Goal: Task Accomplishment & Management: Use online tool/utility

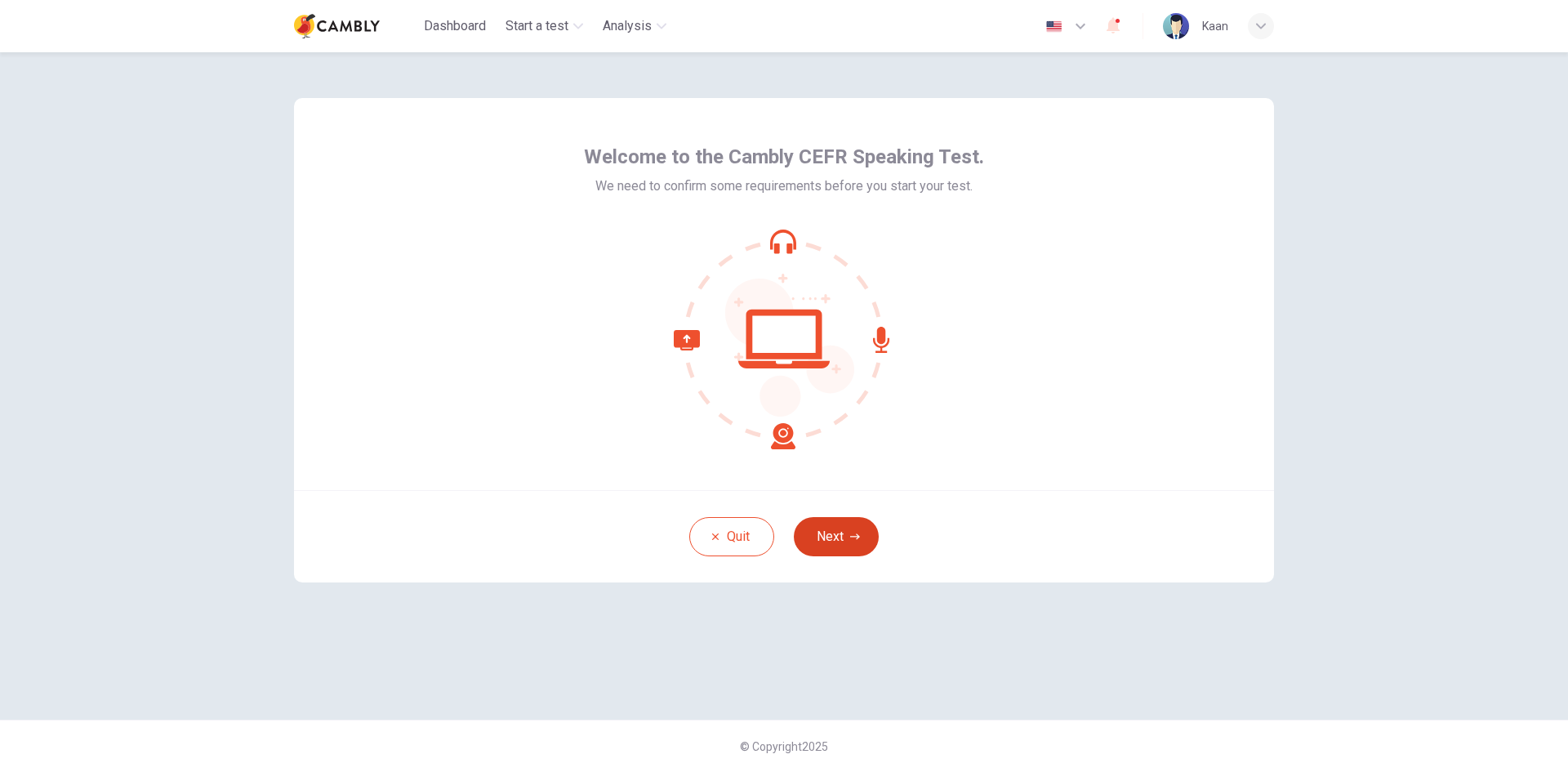
click at [845, 545] on button "Next" at bounding box center [837, 535] width 85 height 39
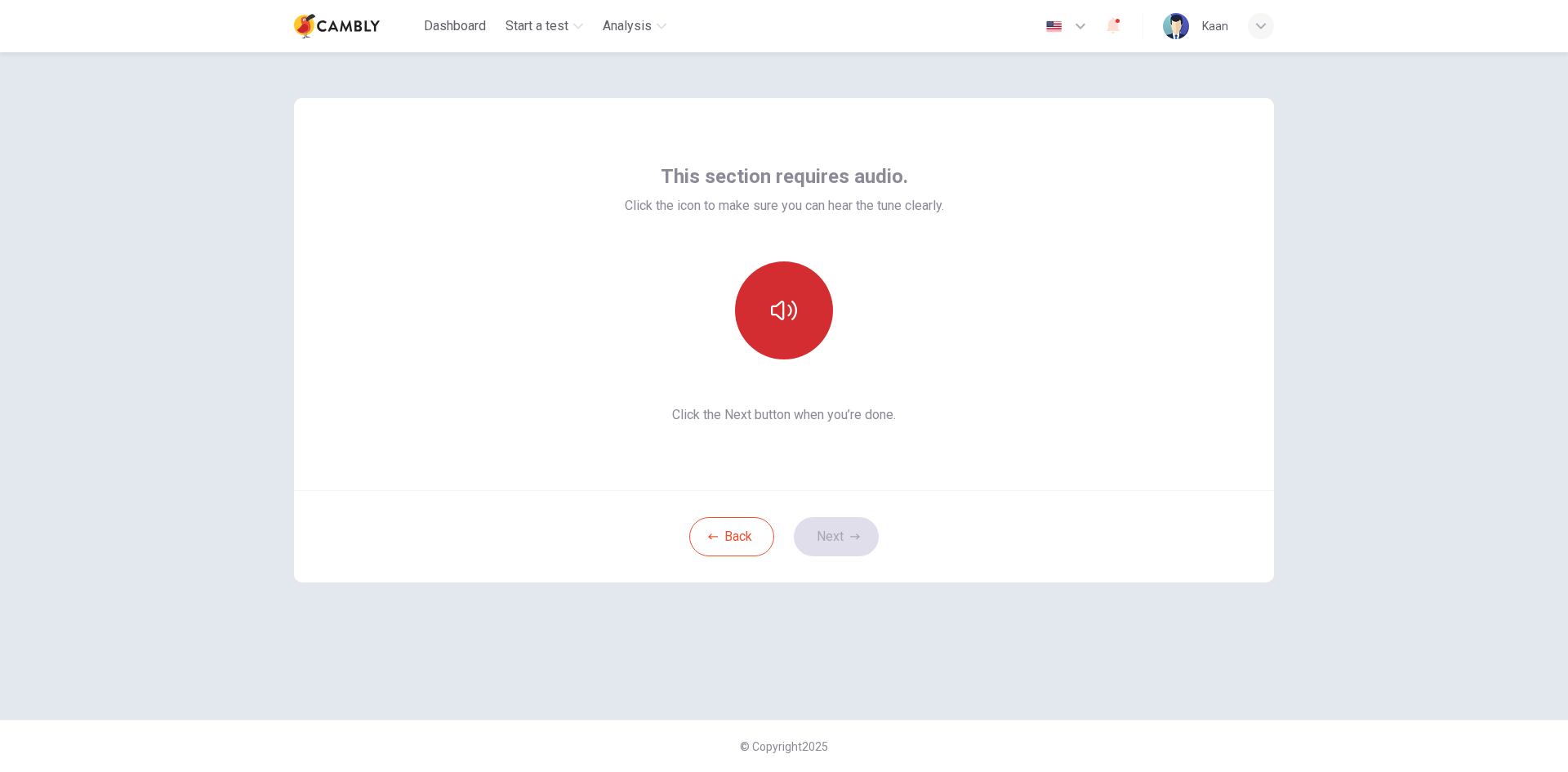
click at [766, 311] on button "button" at bounding box center [784, 310] width 98 height 98
click at [836, 536] on button "Next" at bounding box center [837, 535] width 85 height 39
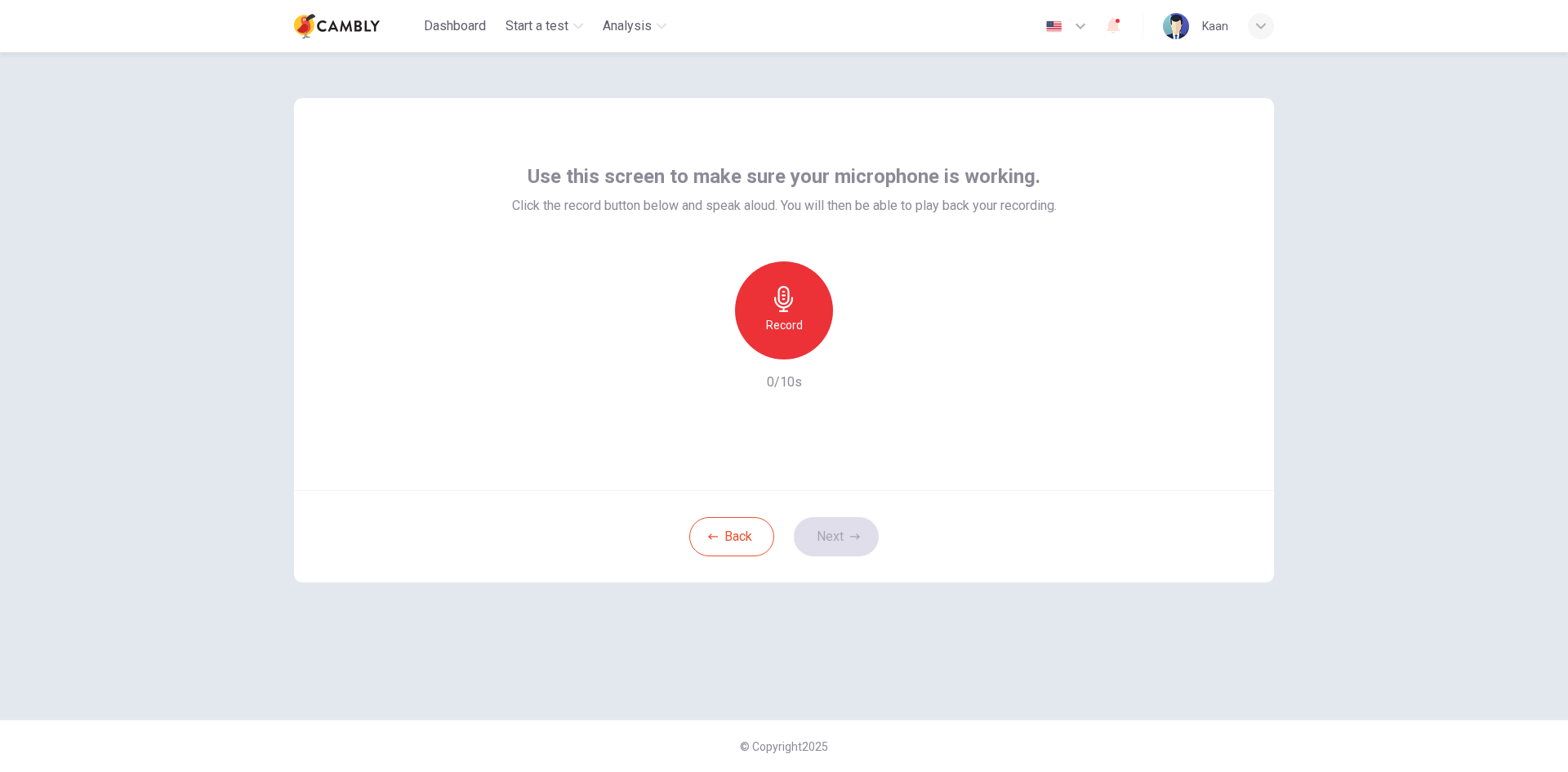
click at [793, 331] on h6 "Record" at bounding box center [784, 325] width 37 height 20
click at [791, 305] on icon "button" at bounding box center [784, 299] width 19 height 26
click at [842, 529] on button "Next" at bounding box center [837, 535] width 85 height 39
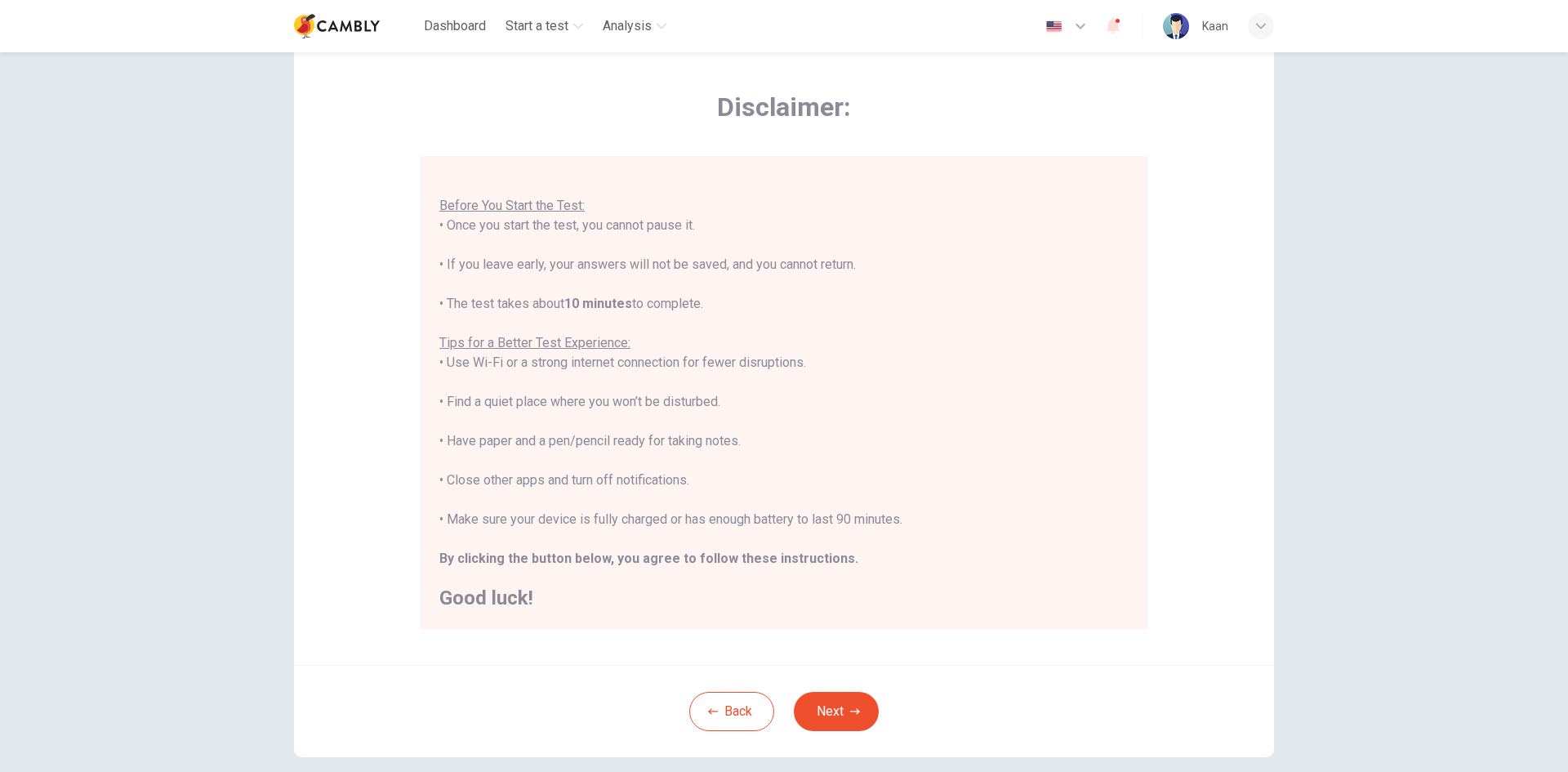
scroll to position [81, 0]
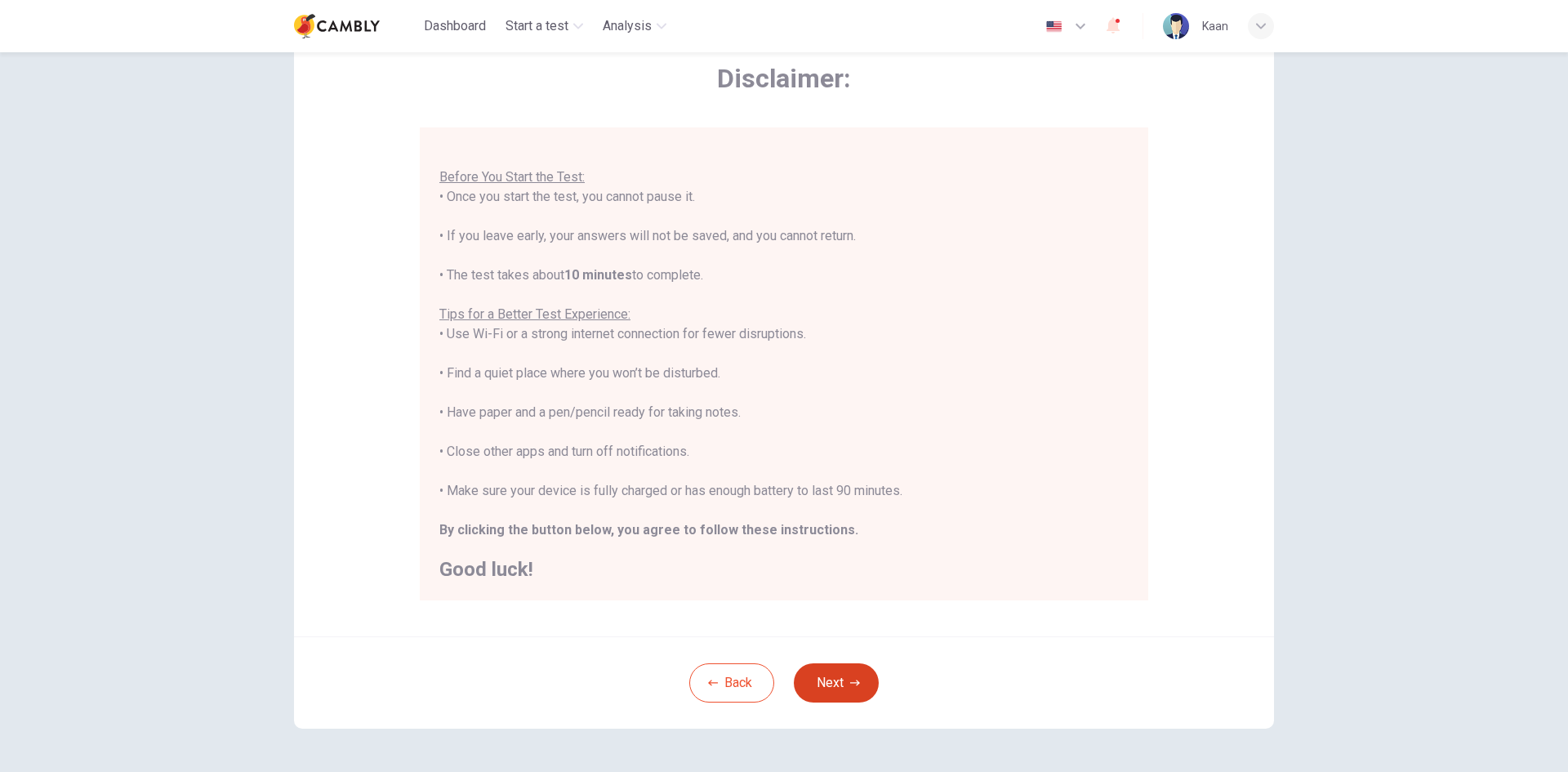
click at [827, 678] on button "Next" at bounding box center [837, 682] width 85 height 39
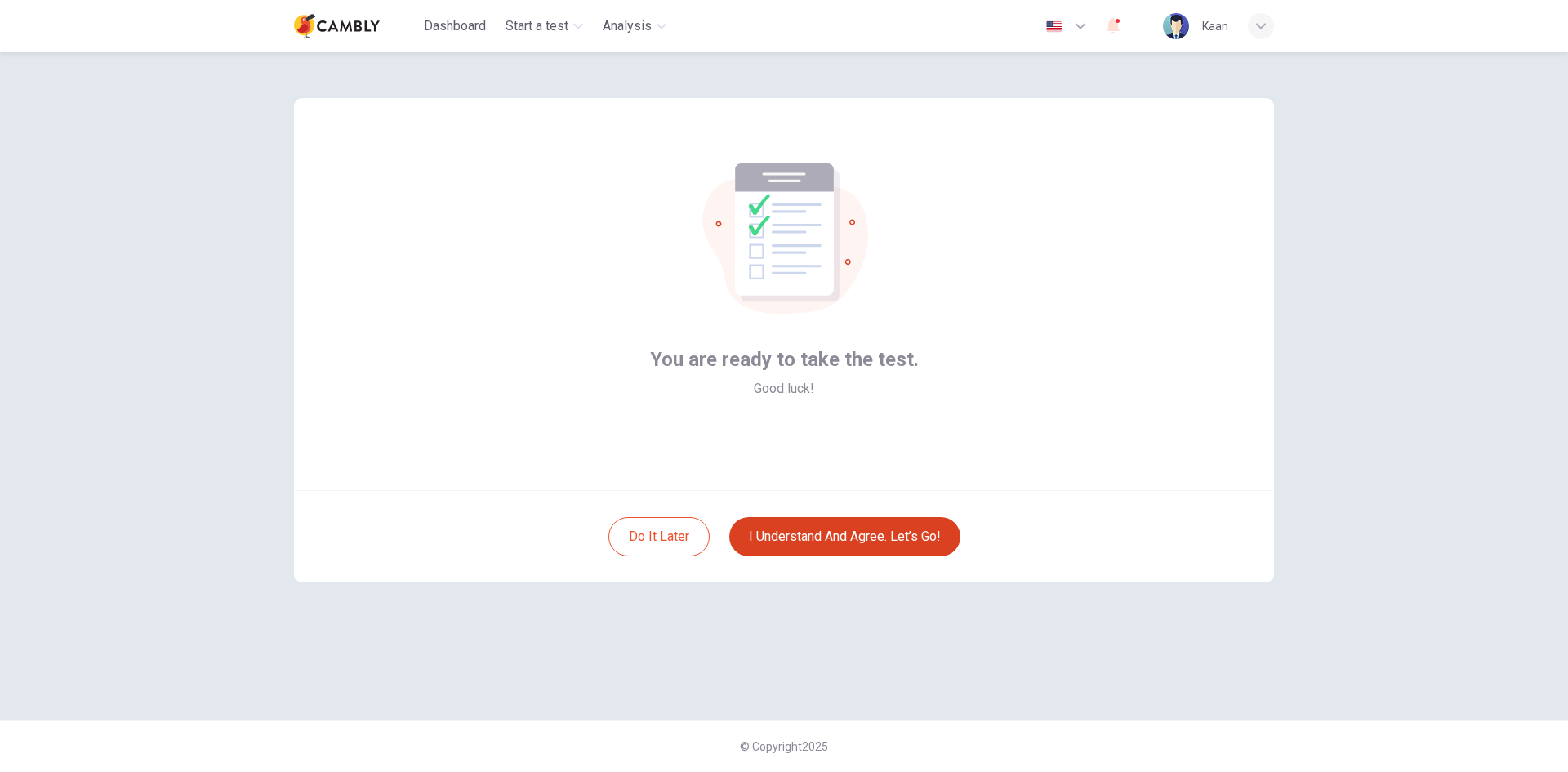
scroll to position [0, 0]
click at [838, 534] on button "I understand and agree. Let’s go!" at bounding box center [845, 535] width 231 height 39
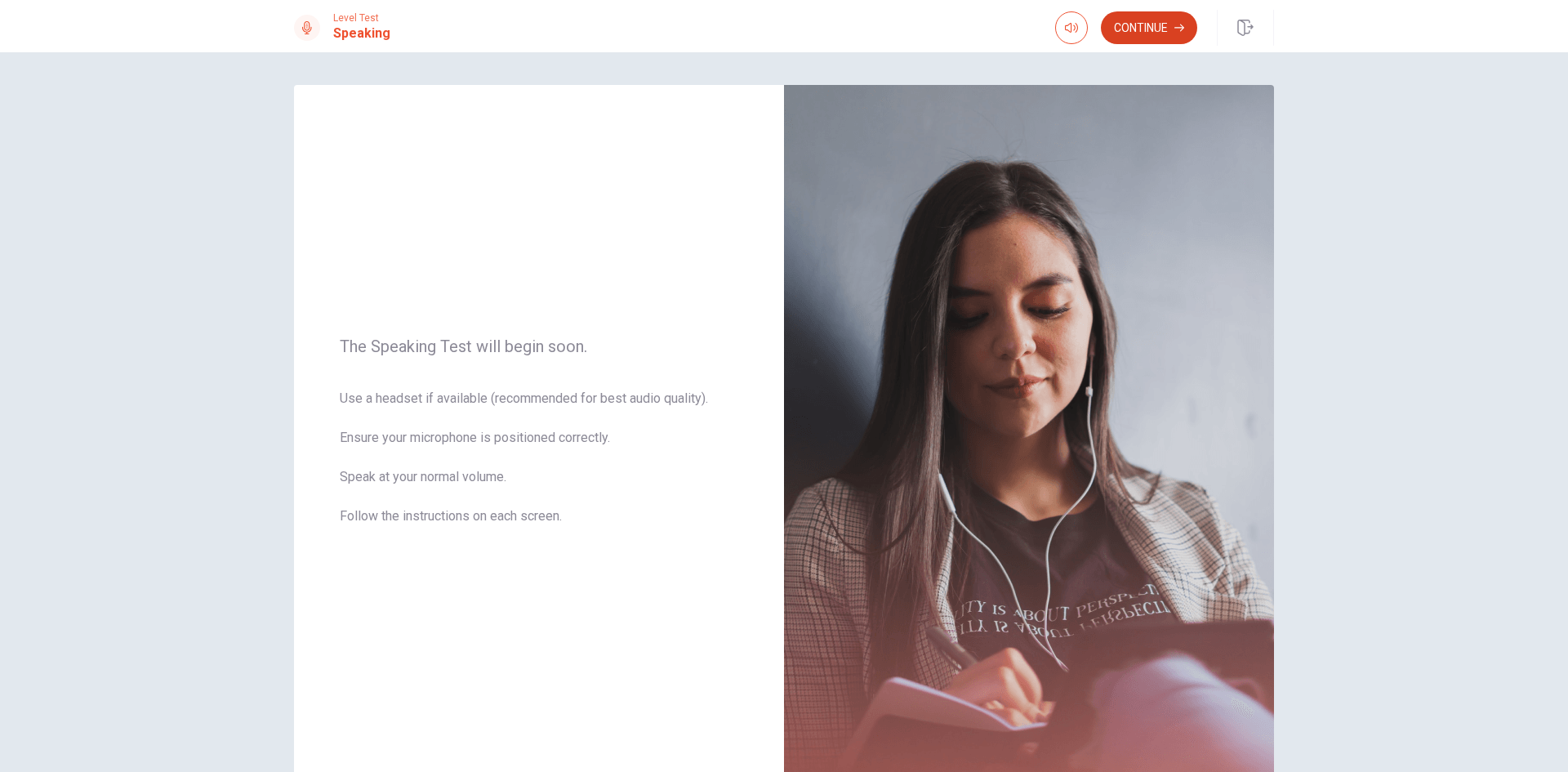
click at [1134, 19] on button "Continue" at bounding box center [1150, 27] width 97 height 33
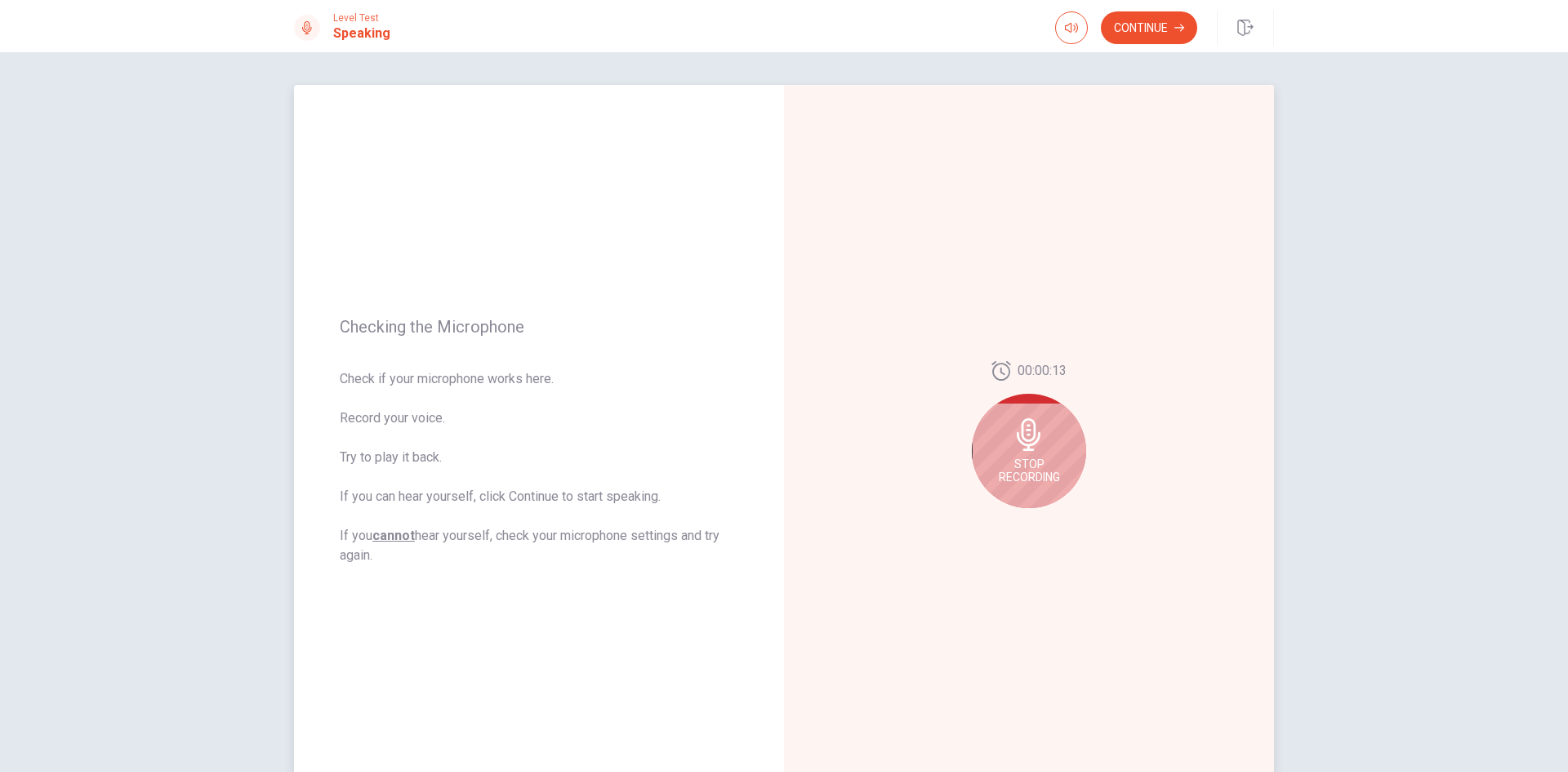
click at [1031, 437] on icon at bounding box center [1029, 434] width 24 height 33
click at [1039, 516] on button "Play Audio" at bounding box center [1048, 521] width 23 height 23
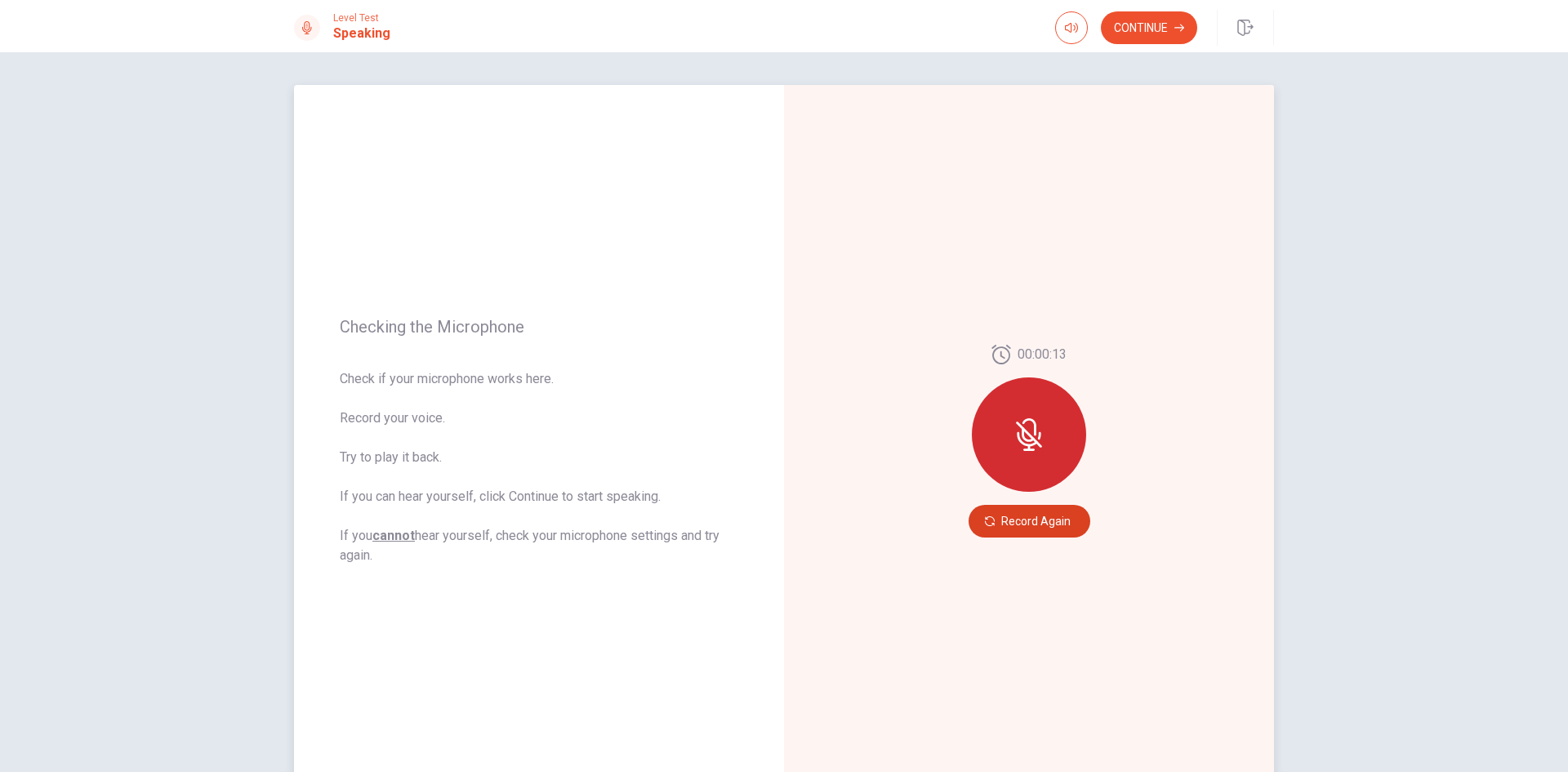
click at [1025, 517] on button "Record Again" at bounding box center [1030, 520] width 122 height 33
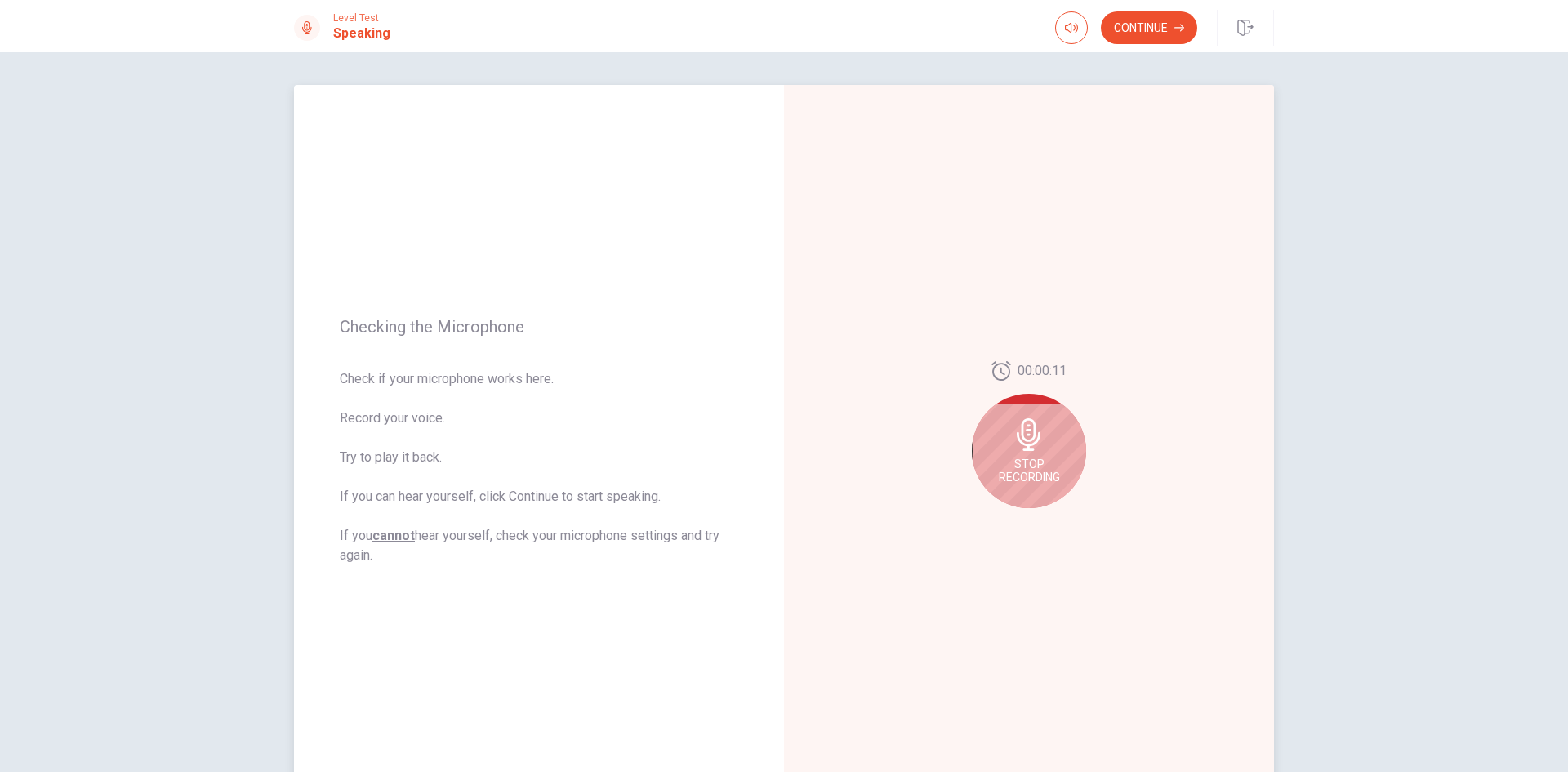
click at [1031, 425] on icon at bounding box center [1029, 434] width 24 height 33
click at [1036, 518] on button "Play Audio" at bounding box center [1048, 521] width 23 height 23
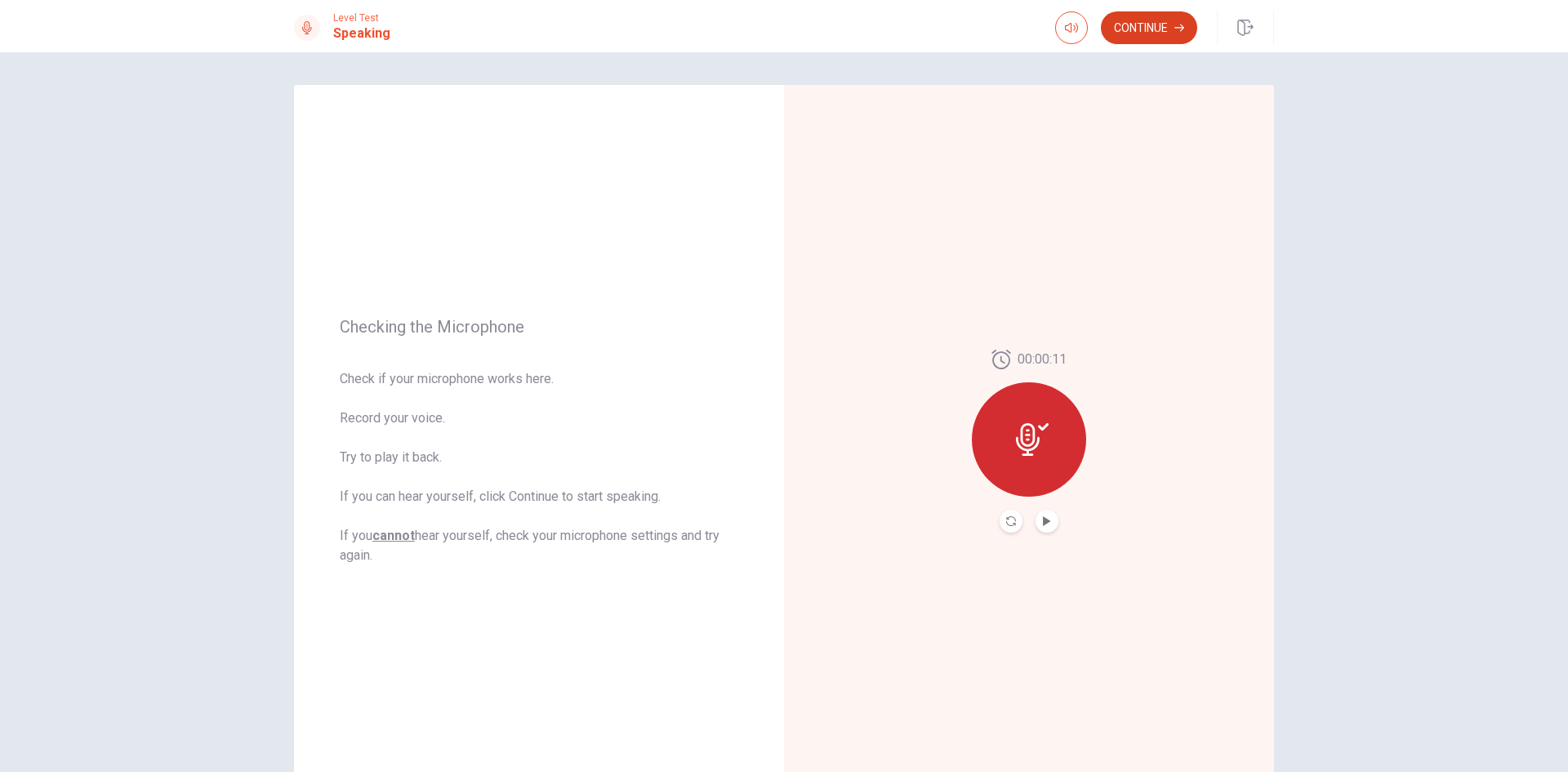
click at [1147, 34] on button "Continue" at bounding box center [1150, 27] width 97 height 33
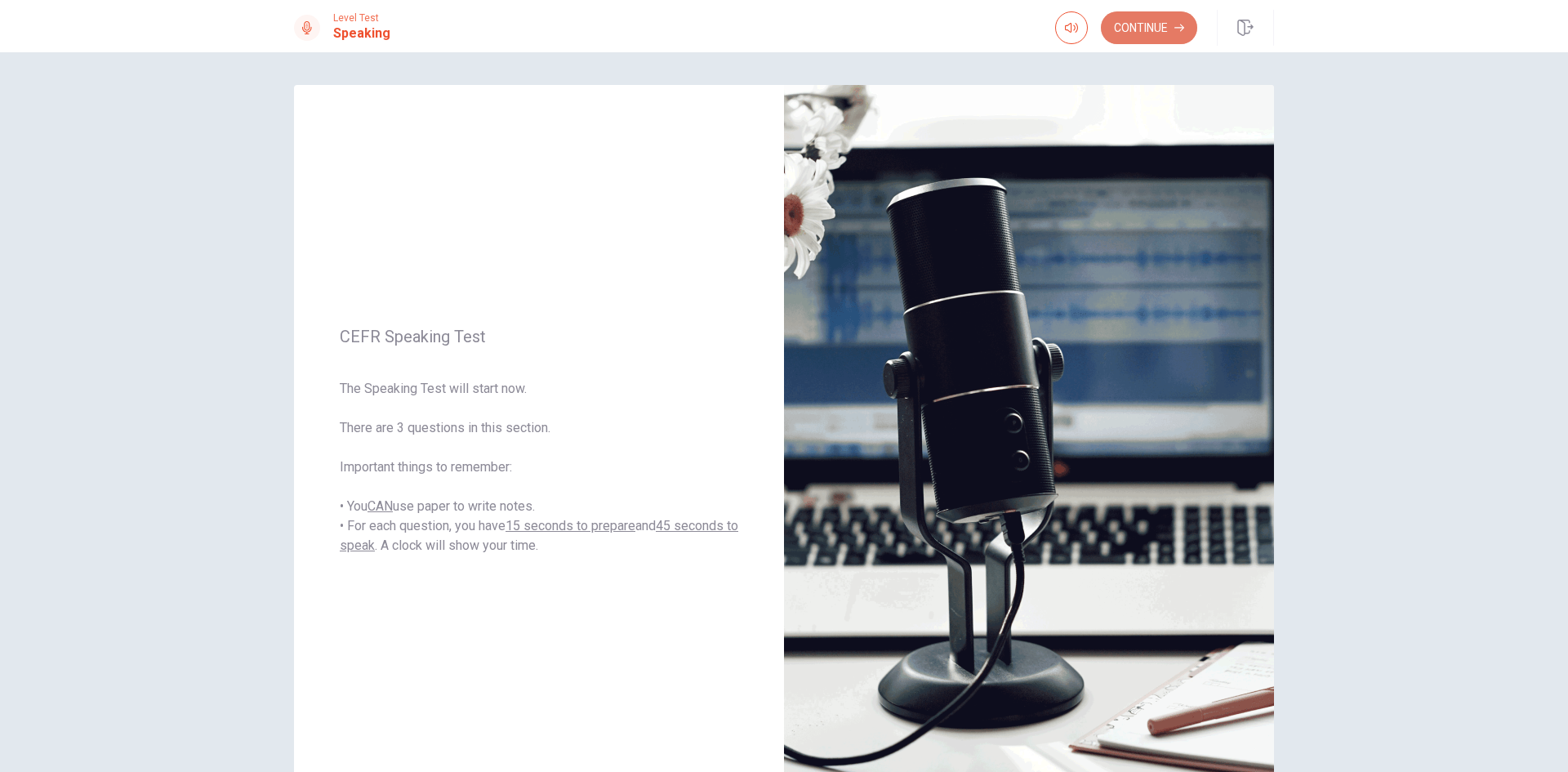
click at [1149, 26] on button "Continue" at bounding box center [1150, 27] width 97 height 33
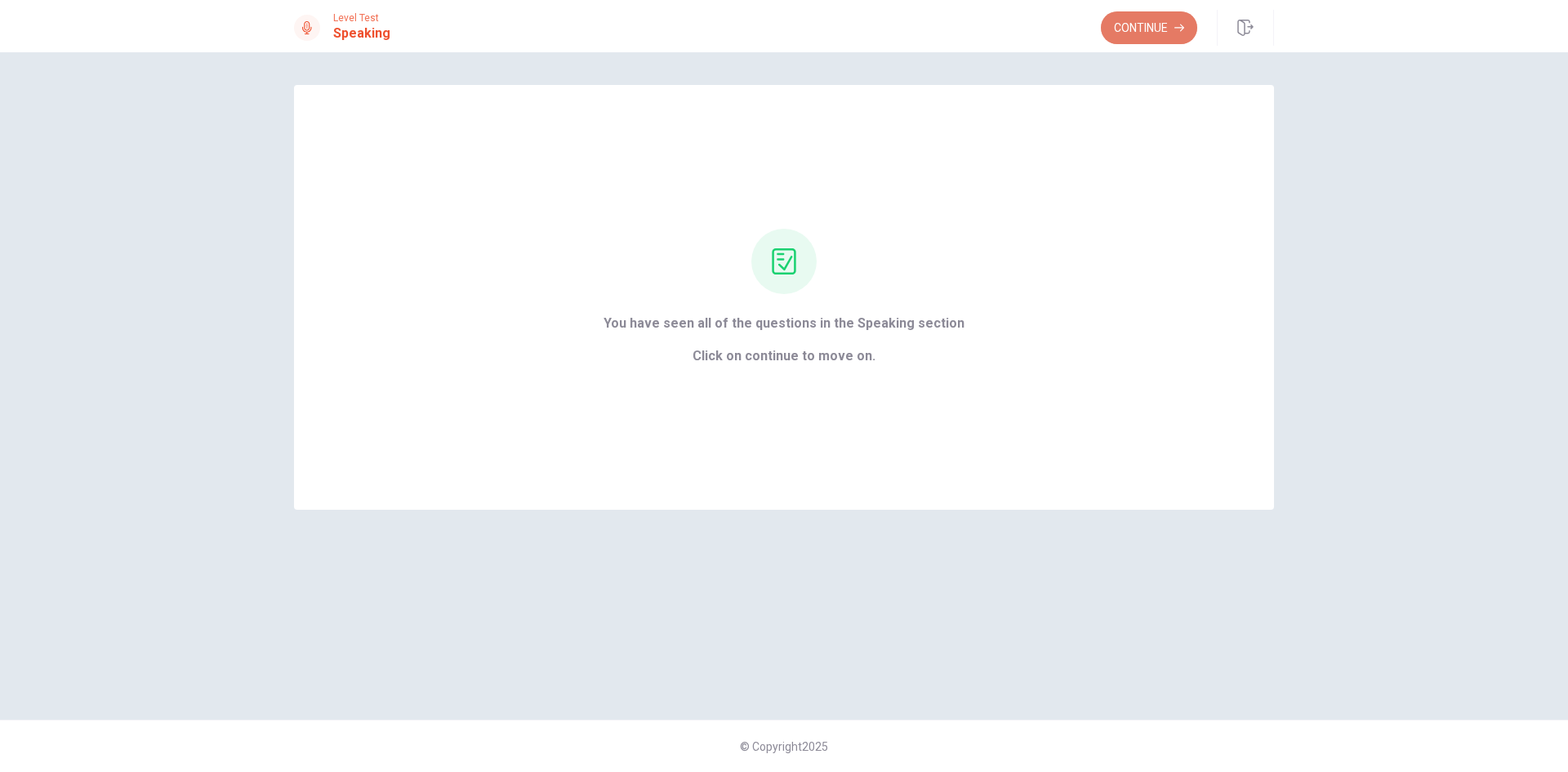
click at [1125, 31] on button "Continue" at bounding box center [1150, 27] width 97 height 33
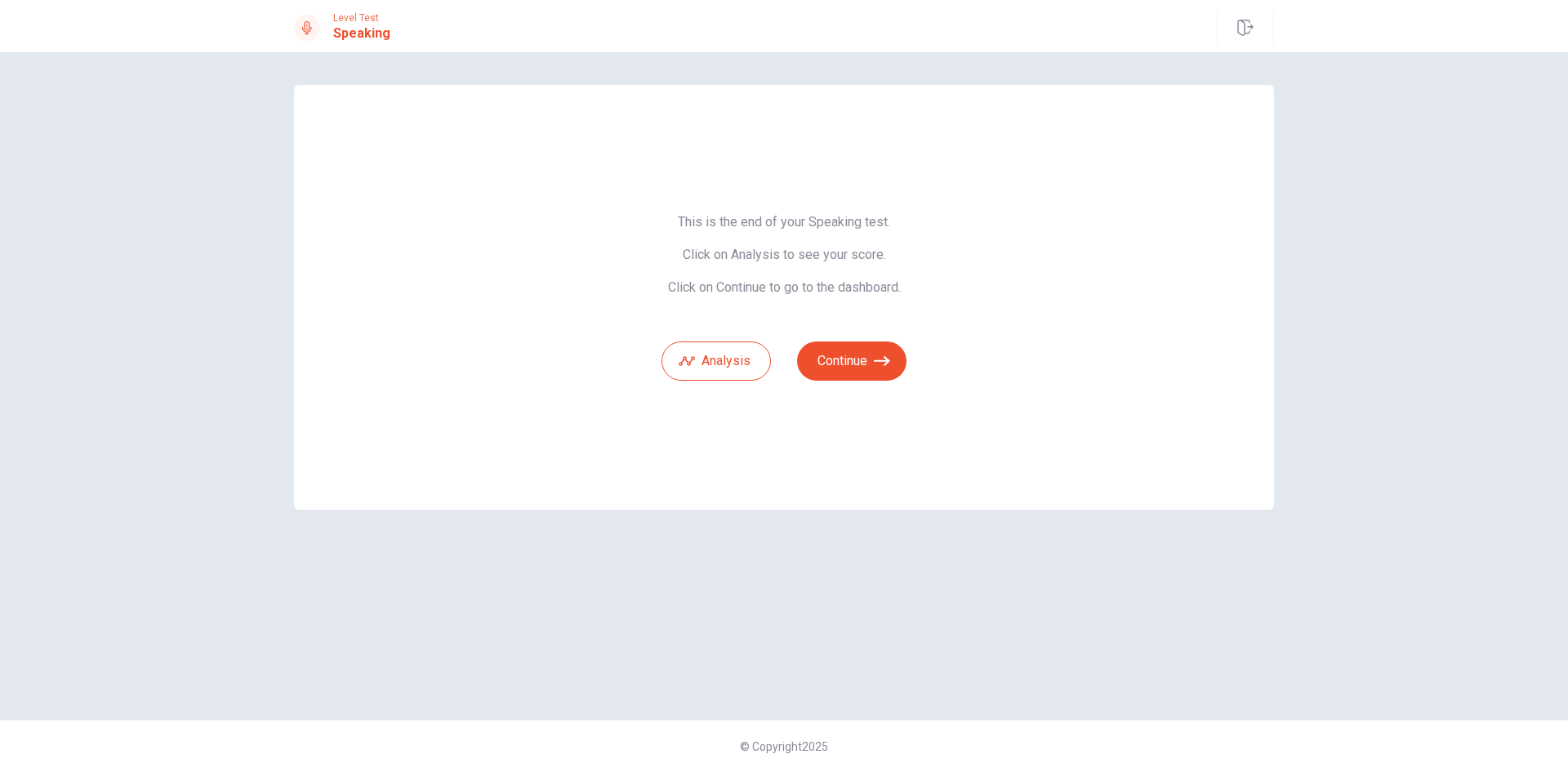
click at [829, 339] on div "Analysis Continue" at bounding box center [784, 351] width 245 height 59
click at [840, 373] on button "Continue" at bounding box center [853, 360] width 110 height 39
